Goal: Transaction & Acquisition: Purchase product/service

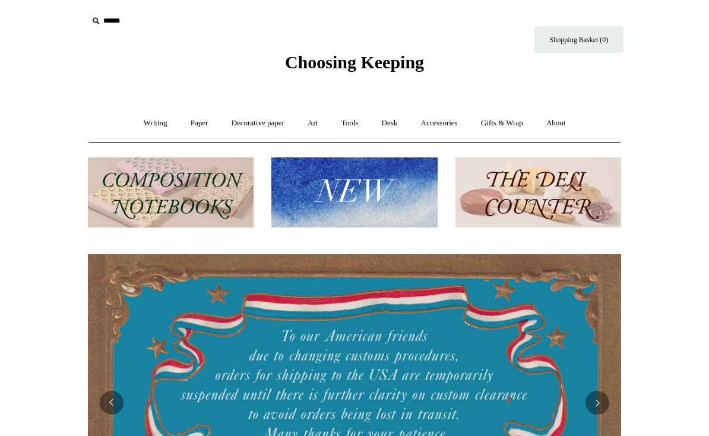
click at [349, 124] on link "Tools +" at bounding box center [350, 122] width 39 height 31
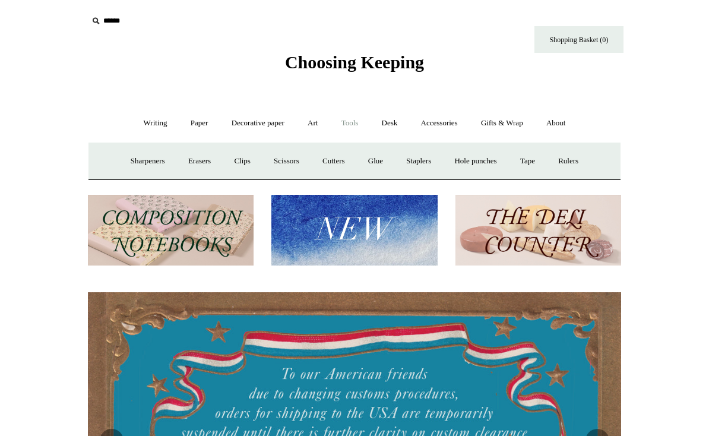
click at [306, 232] on img at bounding box center [354, 230] width 166 height 71
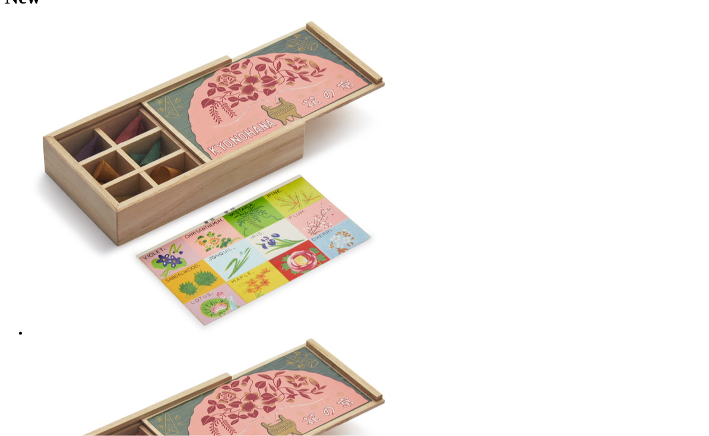
scroll to position [1894, 0]
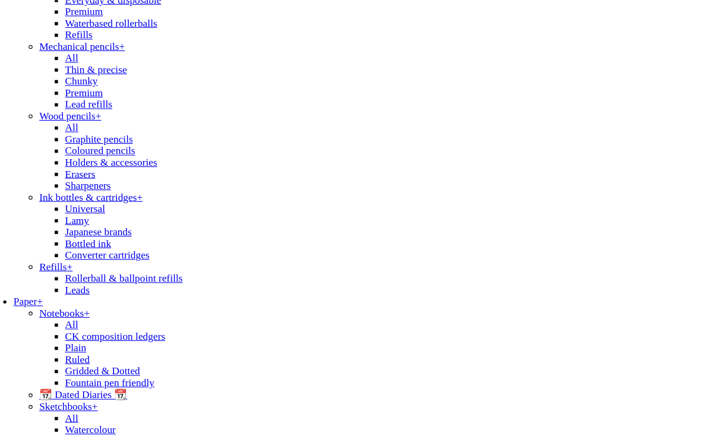
scroll to position [0, 0]
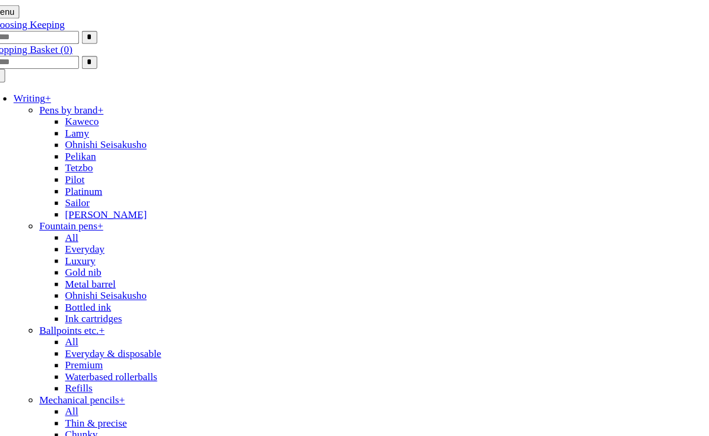
click at [89, 28] on input "text" at bounding box center [47, 34] width 84 height 12
type input "*******"
click at [106, 28] on input "*" at bounding box center [98, 34] width 14 height 12
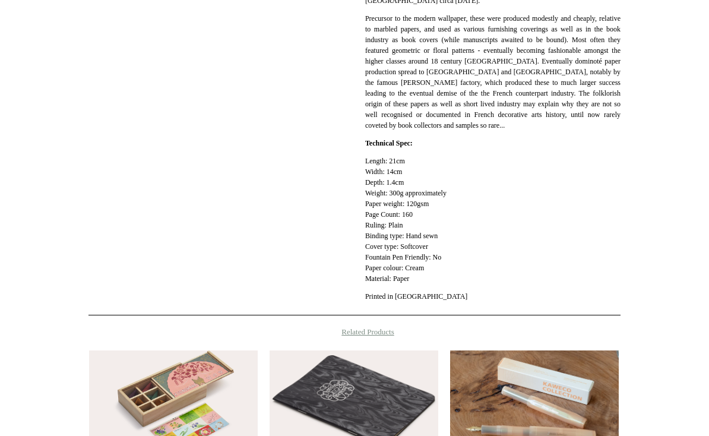
scroll to position [422, 0]
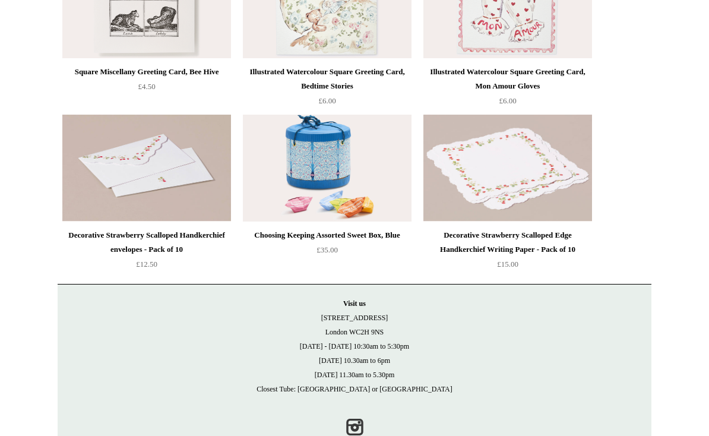
scroll to position [1114, 0]
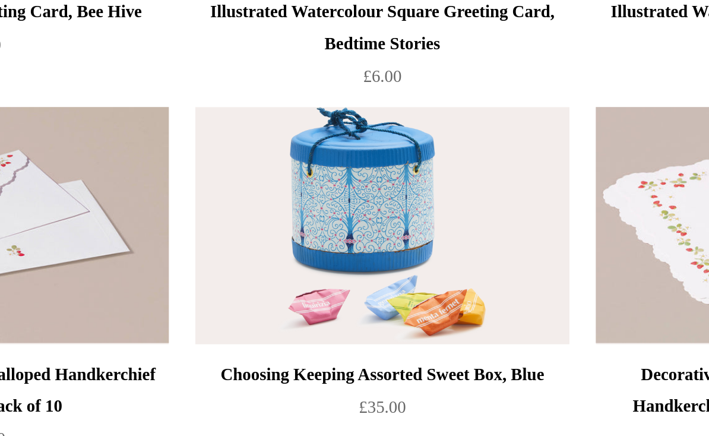
click at [243, 115] on img at bounding box center [327, 168] width 169 height 107
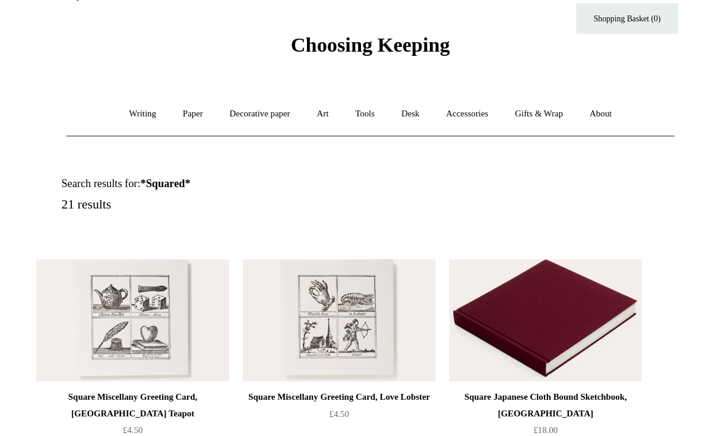
scroll to position [0, 0]
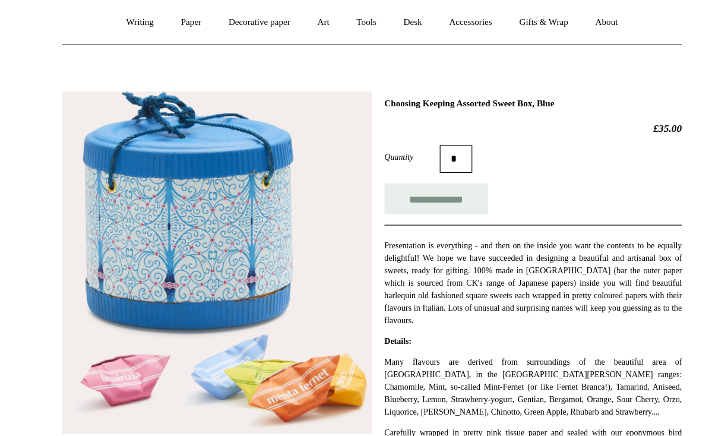
scroll to position [75, 0]
